Goal: Transaction & Acquisition: Purchase product/service

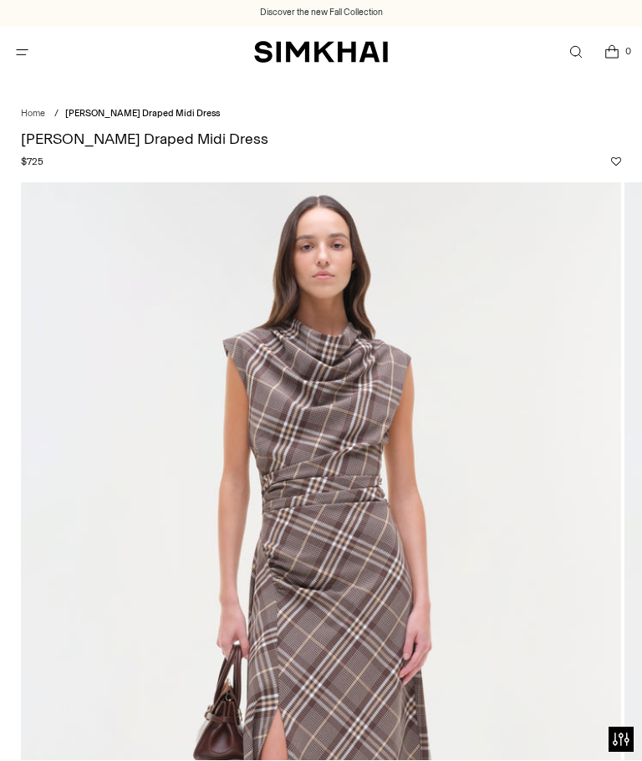
scroll to position [701, 0]
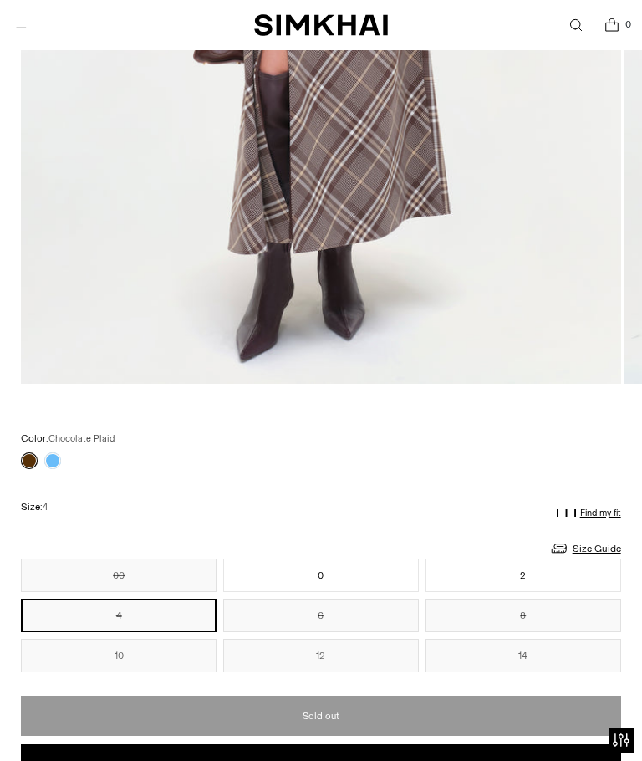
click at [54, 457] on link at bounding box center [52, 460] width 17 height 17
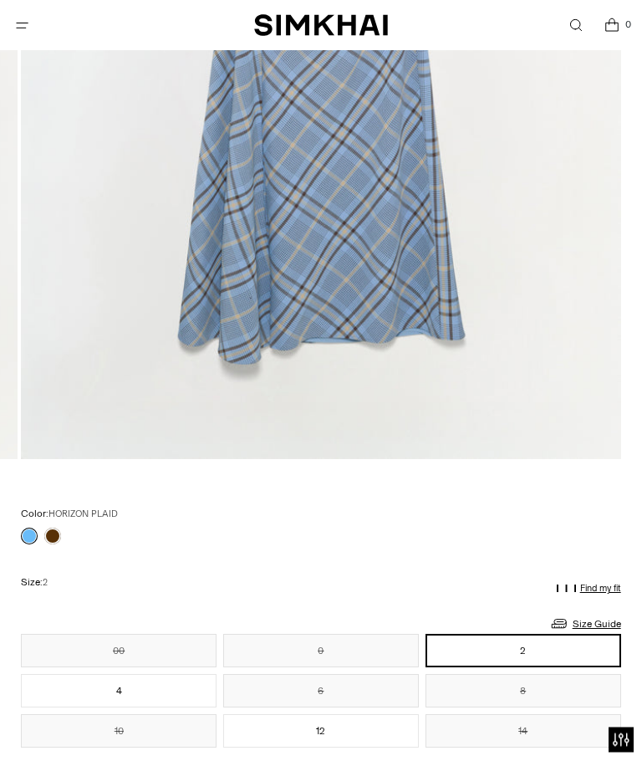
scroll to position [626, 0]
click at [58, 538] on link at bounding box center [52, 536] width 17 height 17
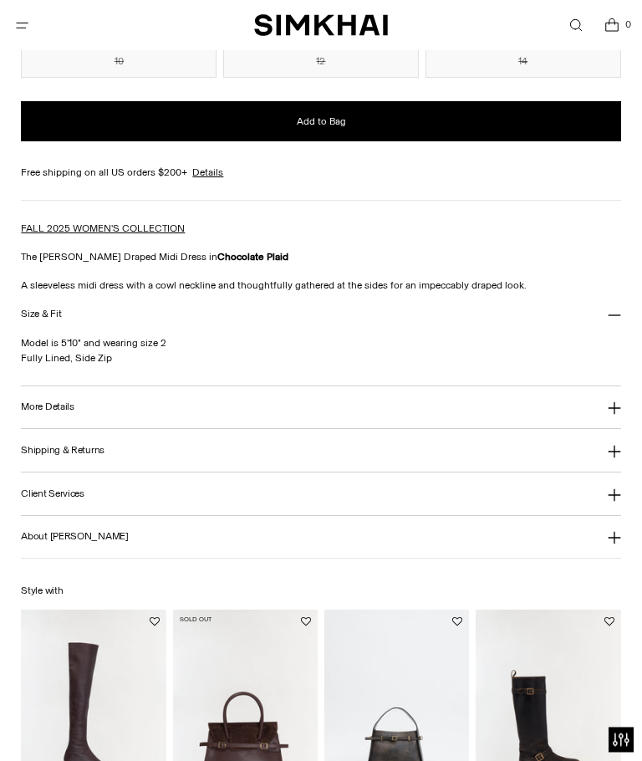
scroll to position [1297, 0]
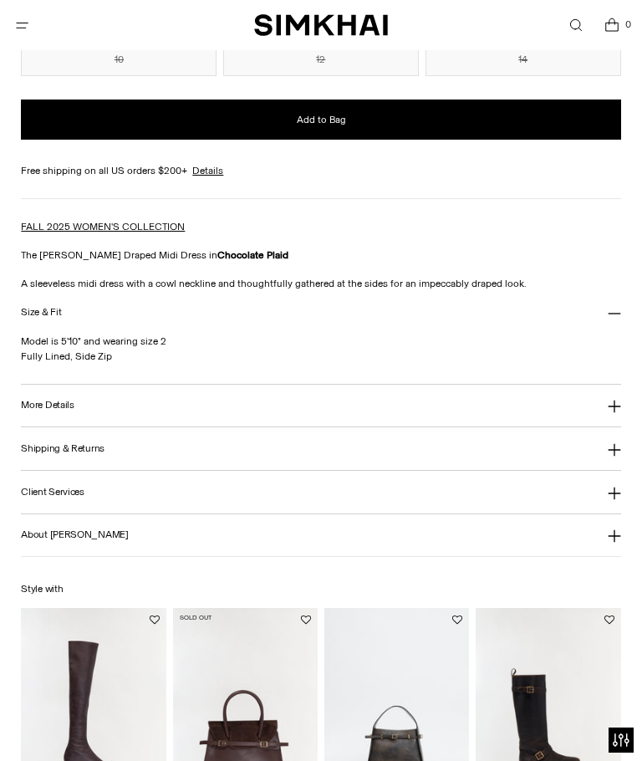
click at [616, 406] on icon at bounding box center [614, 406] width 13 height 13
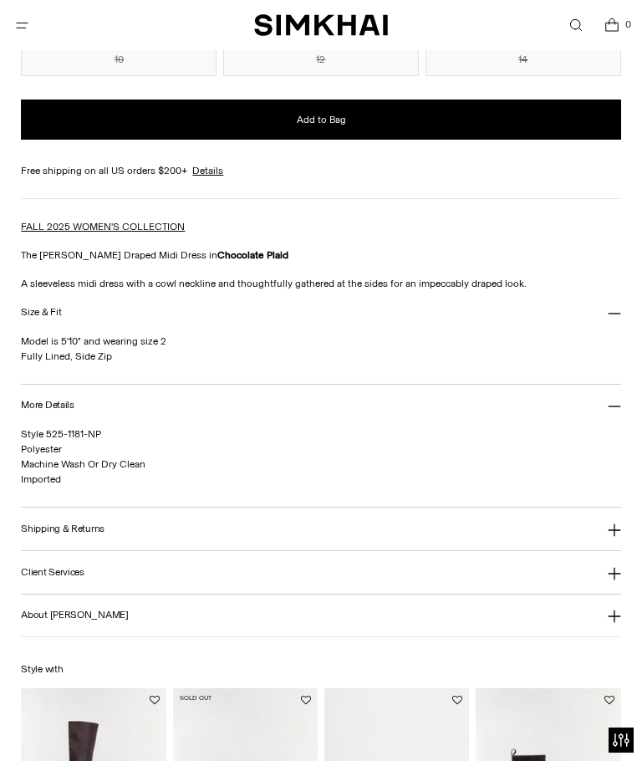
click at [619, 527] on icon at bounding box center [614, 530] width 13 height 13
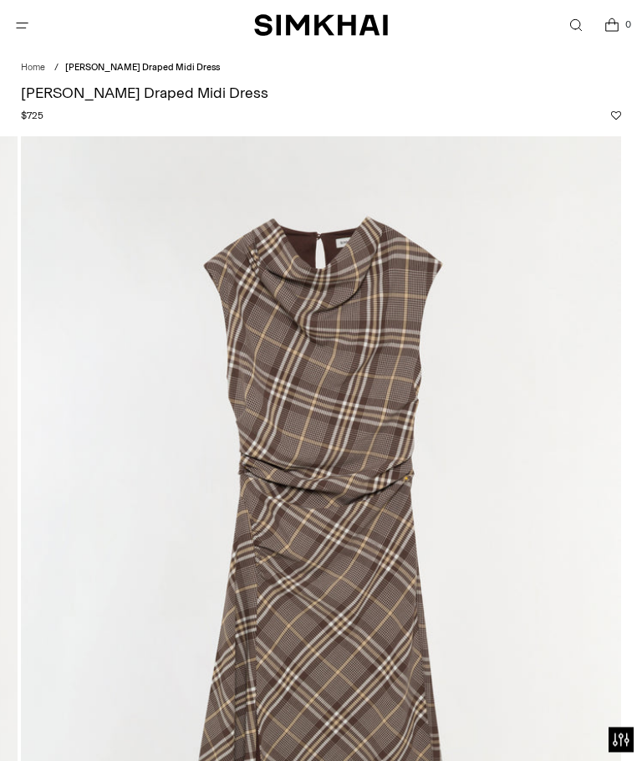
scroll to position [0, 0]
